Goal: Task Accomplishment & Management: Manage account settings

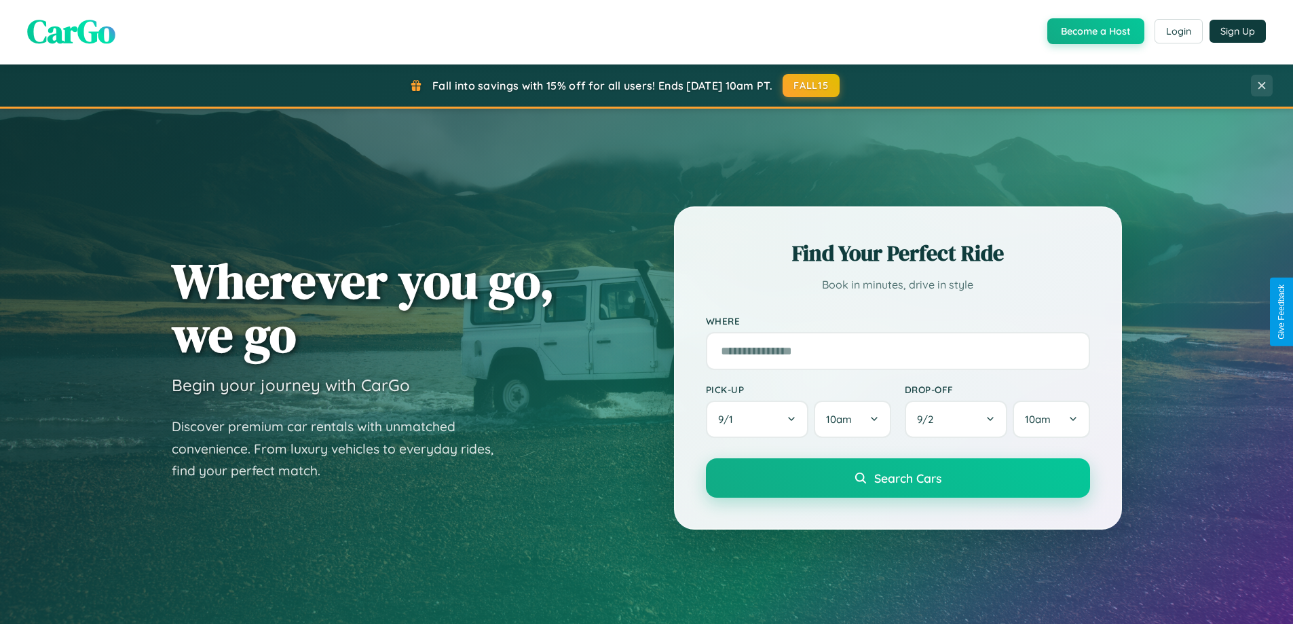
scroll to position [934, 0]
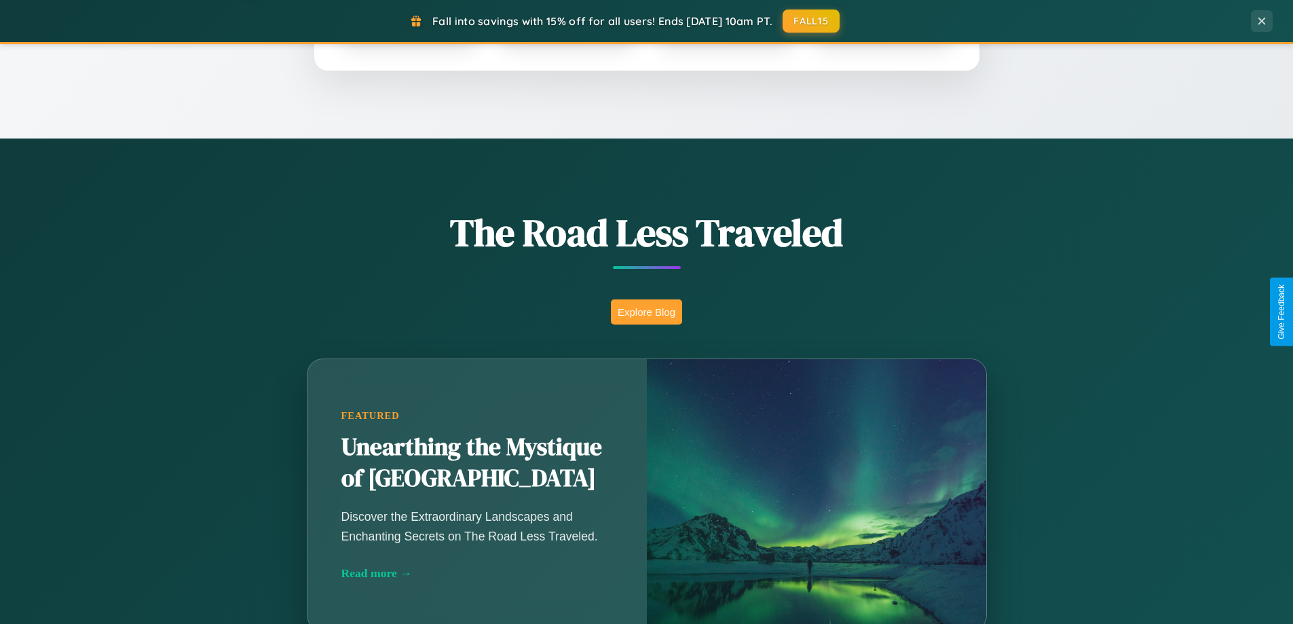
click at [646, 312] on button "Explore Blog" at bounding box center [646, 311] width 71 height 25
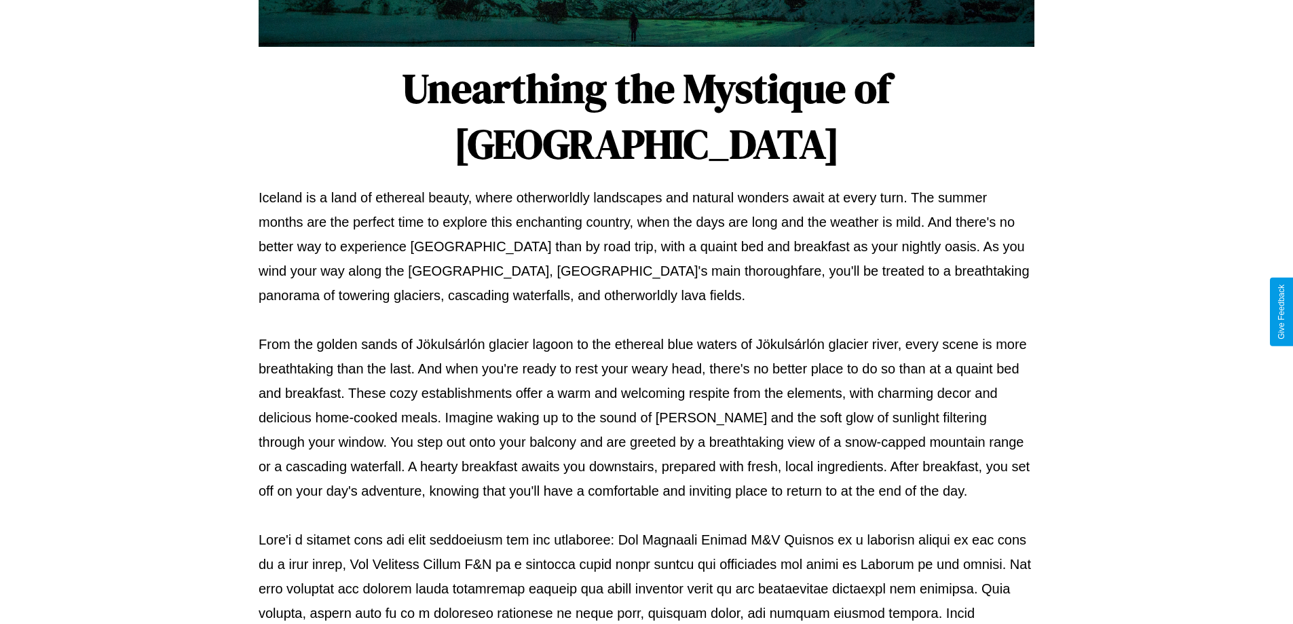
scroll to position [439, 0]
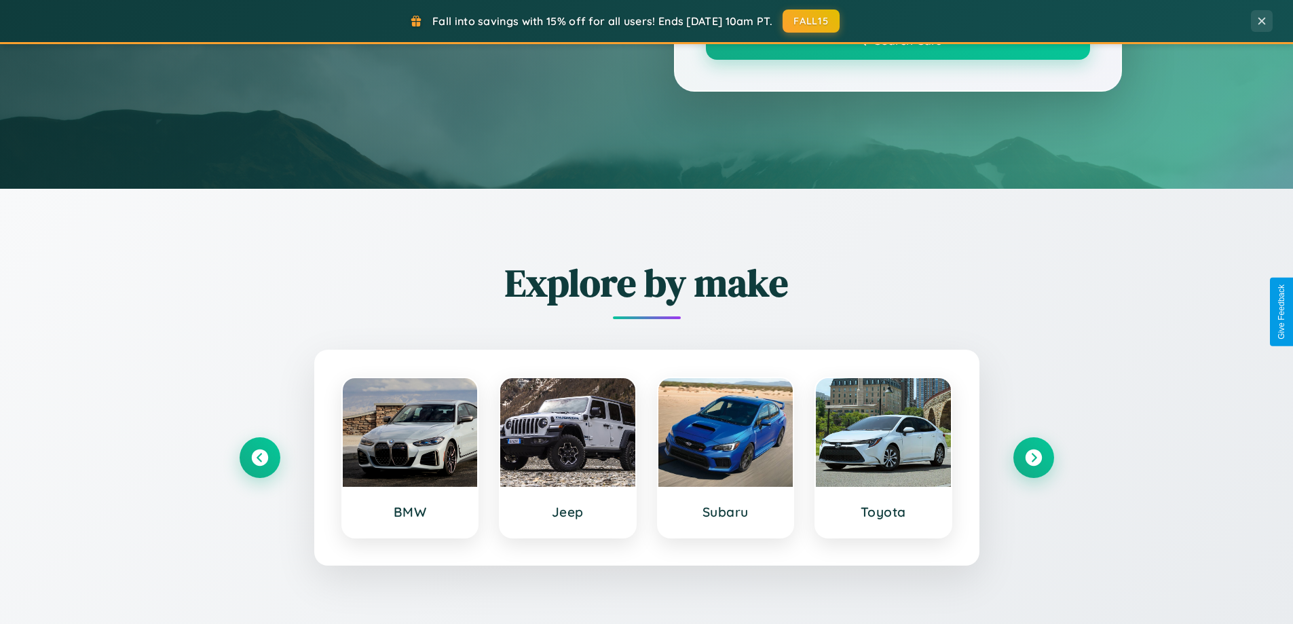
scroll to position [934, 0]
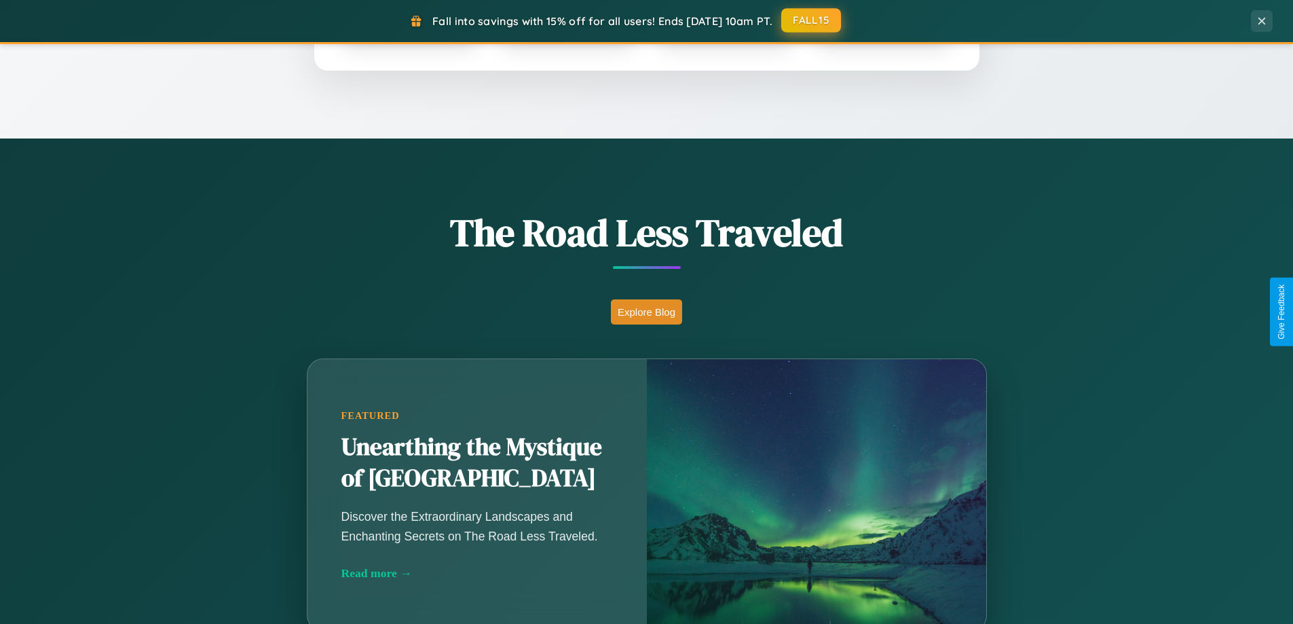
click at [812, 21] on button "FALL15" at bounding box center [811, 20] width 60 height 24
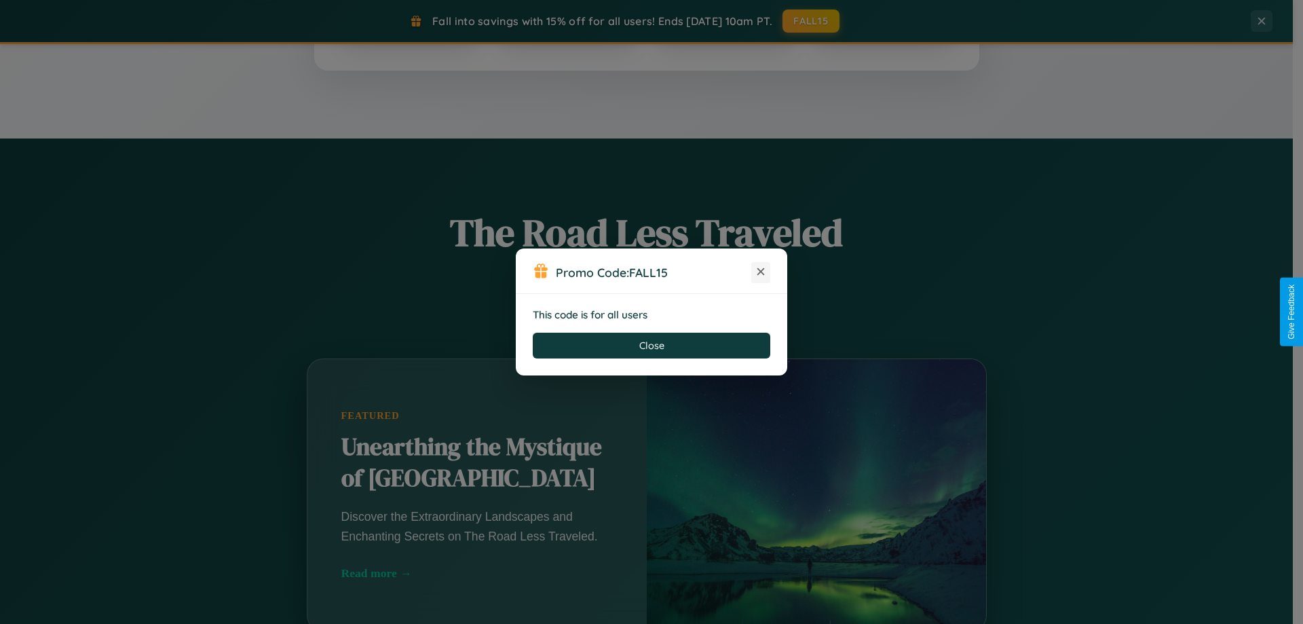
click at [761, 272] on icon at bounding box center [761, 272] width 14 height 14
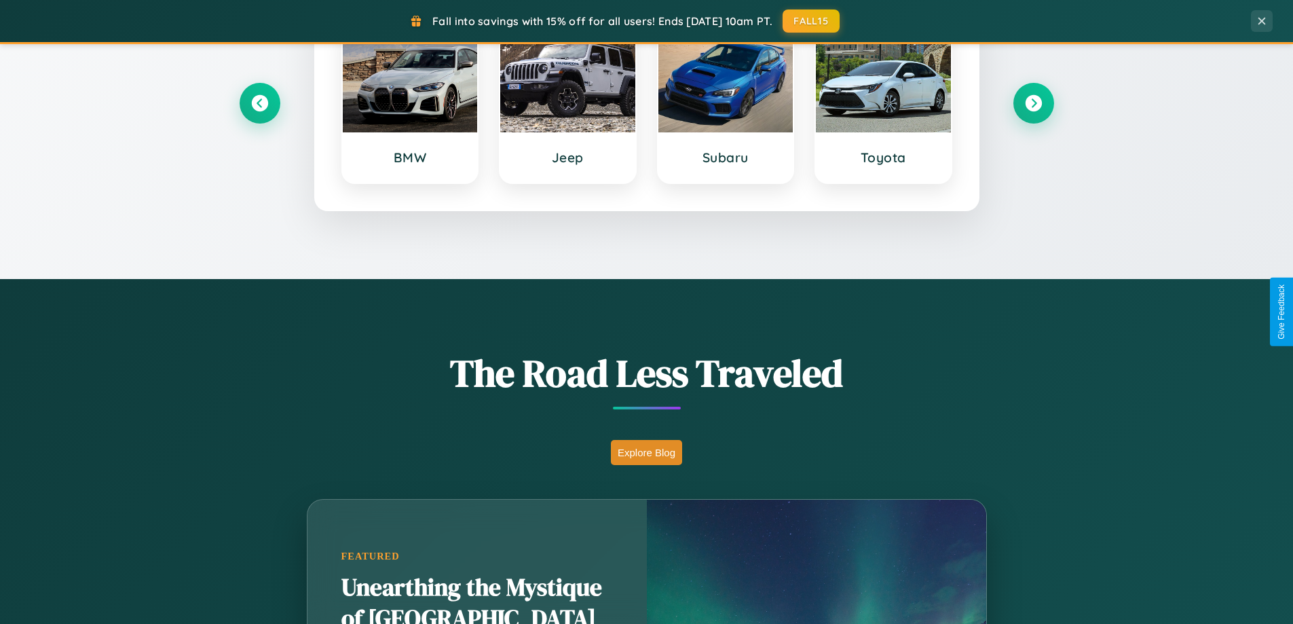
scroll to position [0, 0]
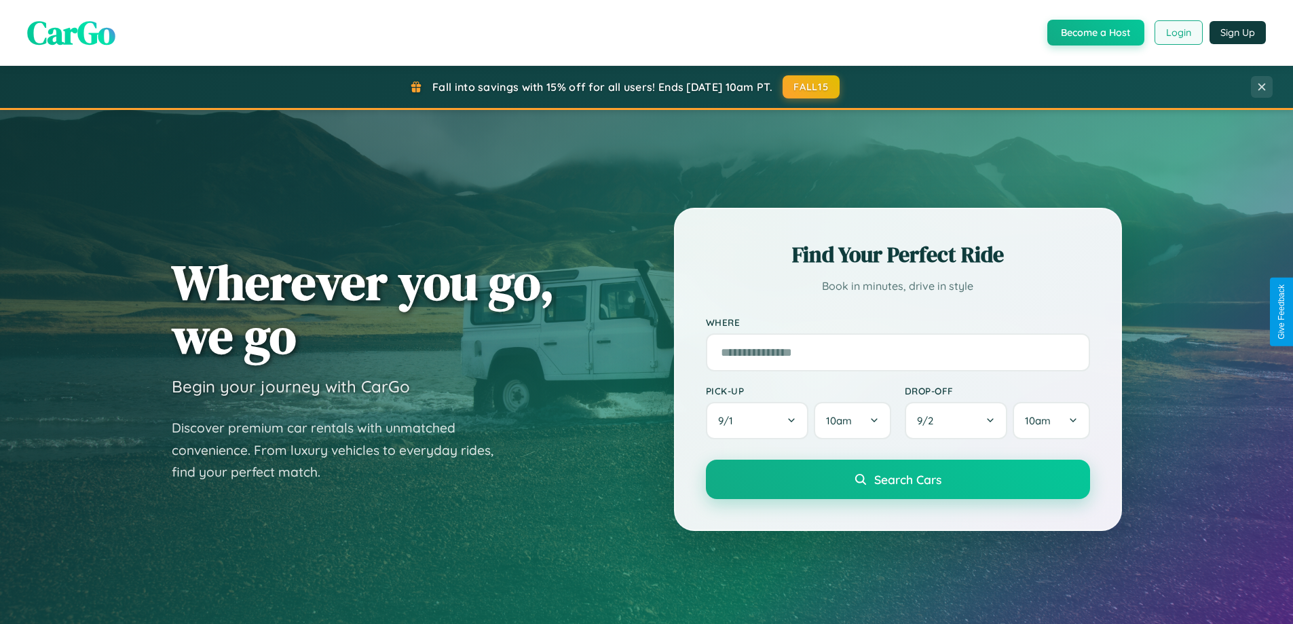
click at [1178, 33] on button "Login" at bounding box center [1179, 32] width 48 height 24
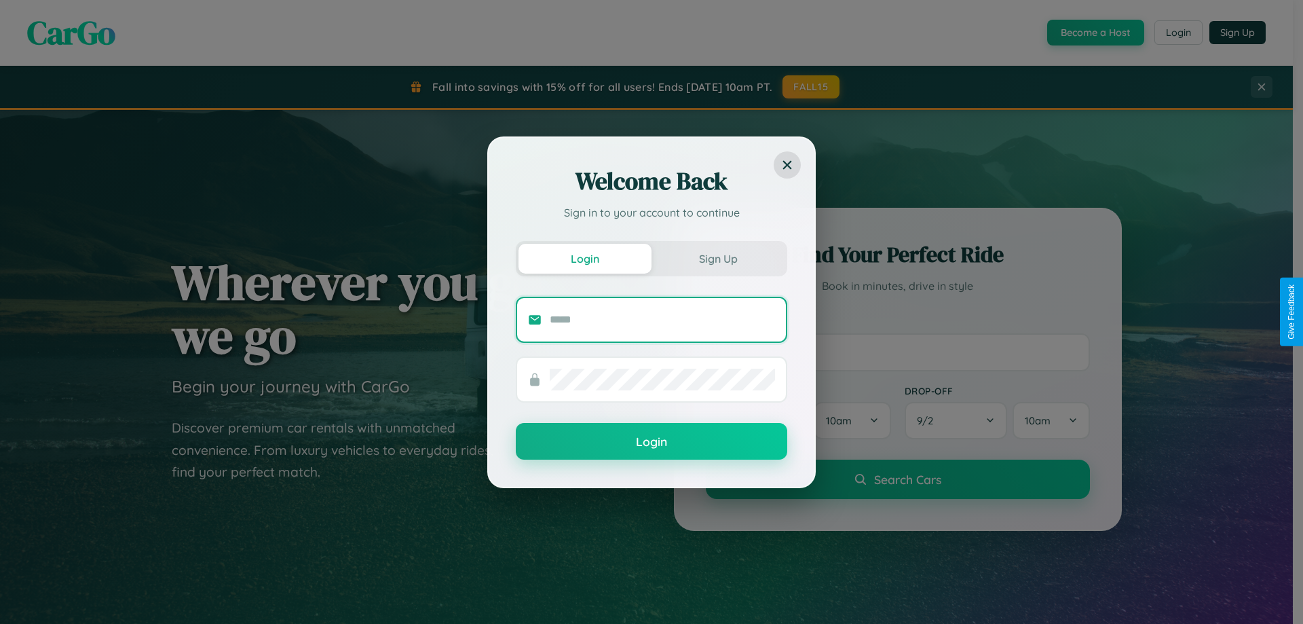
click at [663, 319] on input "text" at bounding box center [662, 320] width 225 height 22
type input "**********"
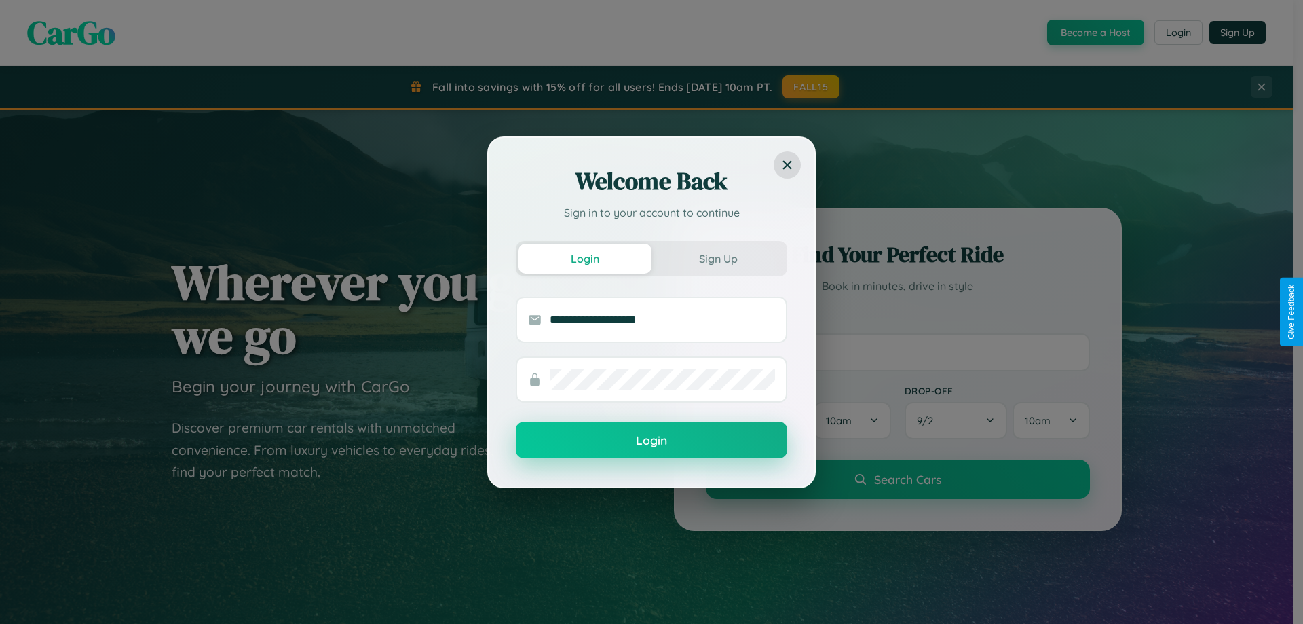
click at [652, 441] on button "Login" at bounding box center [652, 440] width 272 height 37
